Goal: Find specific page/section: Find specific page/section

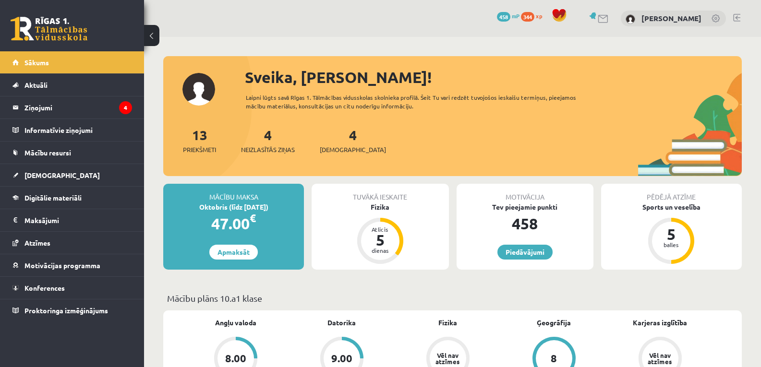
click at [335, 143] on div "4 Ieskaites" at bounding box center [353, 140] width 66 height 30
click at [339, 137] on link "4 Ieskaites" at bounding box center [353, 140] width 66 height 28
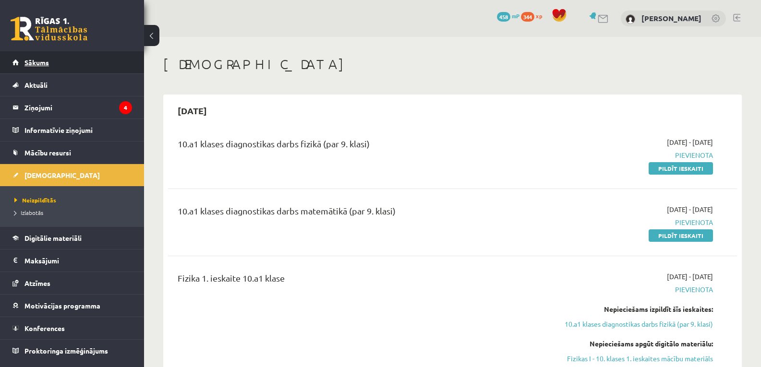
click at [40, 62] on span "Sākums" at bounding box center [36, 62] width 24 height 9
